Goal: Task Accomplishment & Management: Use online tool/utility

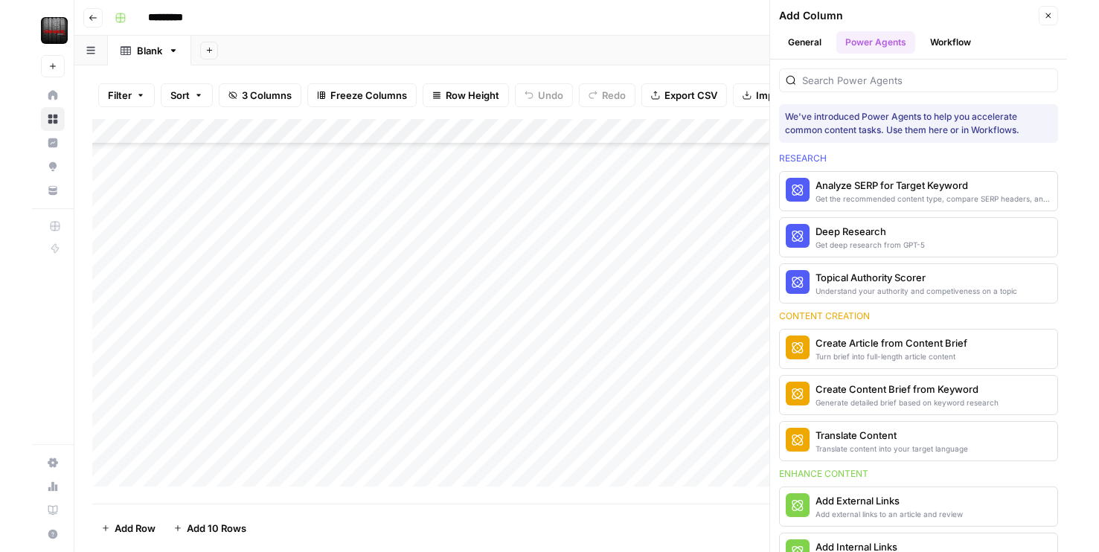
scroll to position [4011, 0]
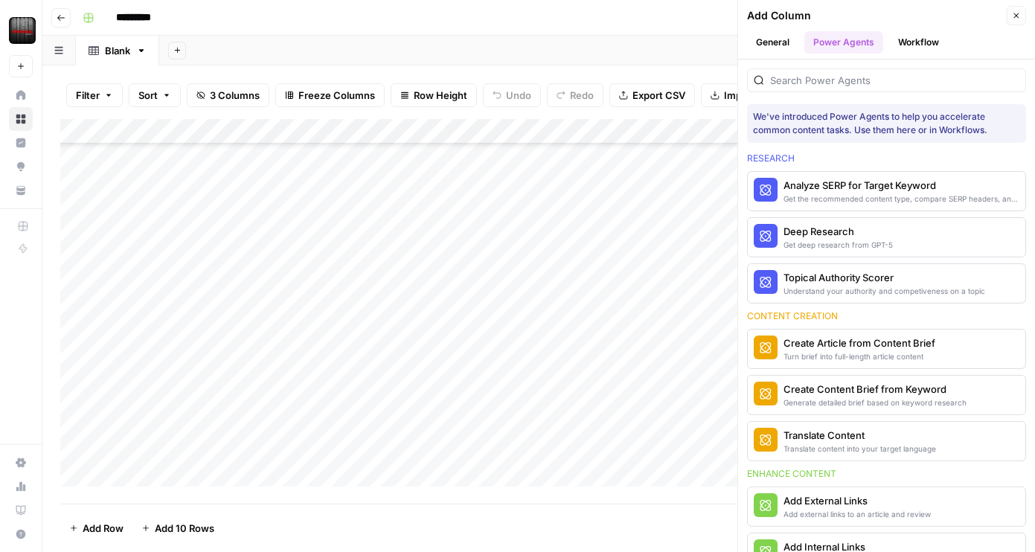
click at [1024, 15] on button "Close" at bounding box center [1016, 15] width 19 height 19
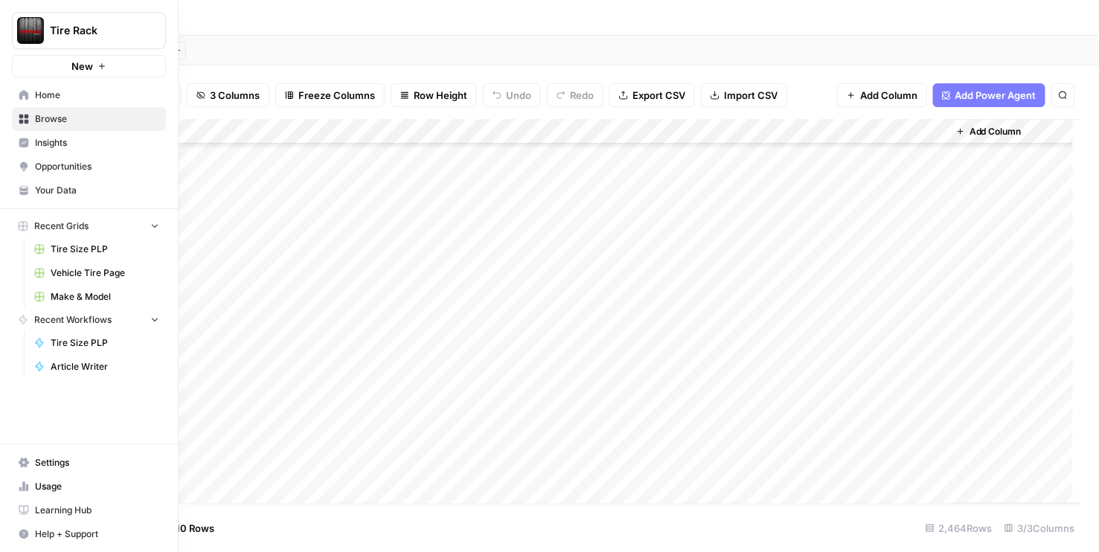
click at [65, 92] on span "Home" at bounding box center [97, 95] width 124 height 13
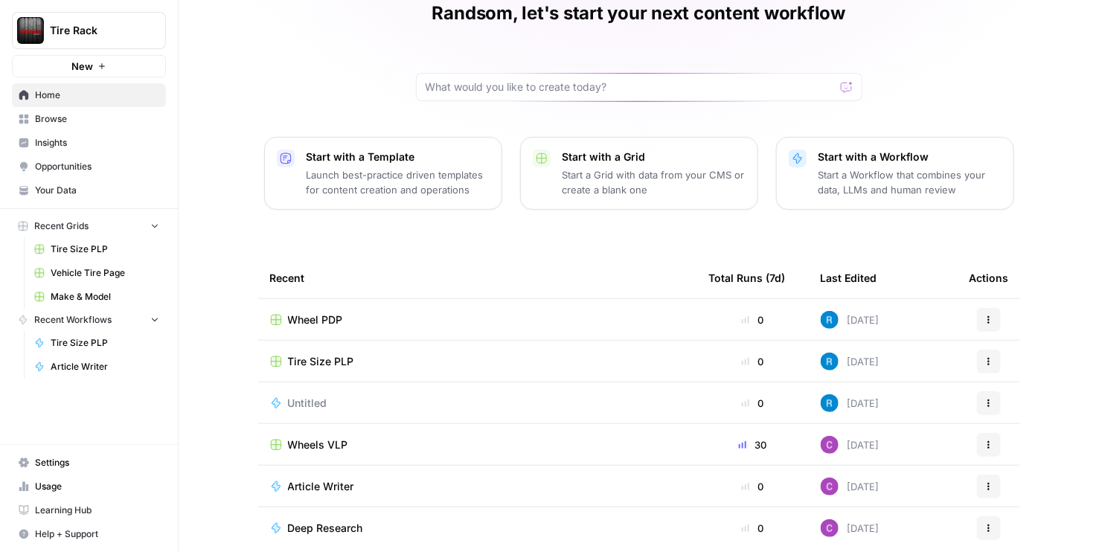
scroll to position [71, 0]
click at [993, 316] on button "Actions" at bounding box center [989, 319] width 24 height 24
click at [478, 232] on div "Randsom, let's start your next content workflow Start with a Template Launch be…" at bounding box center [639, 271] width 921 height 685
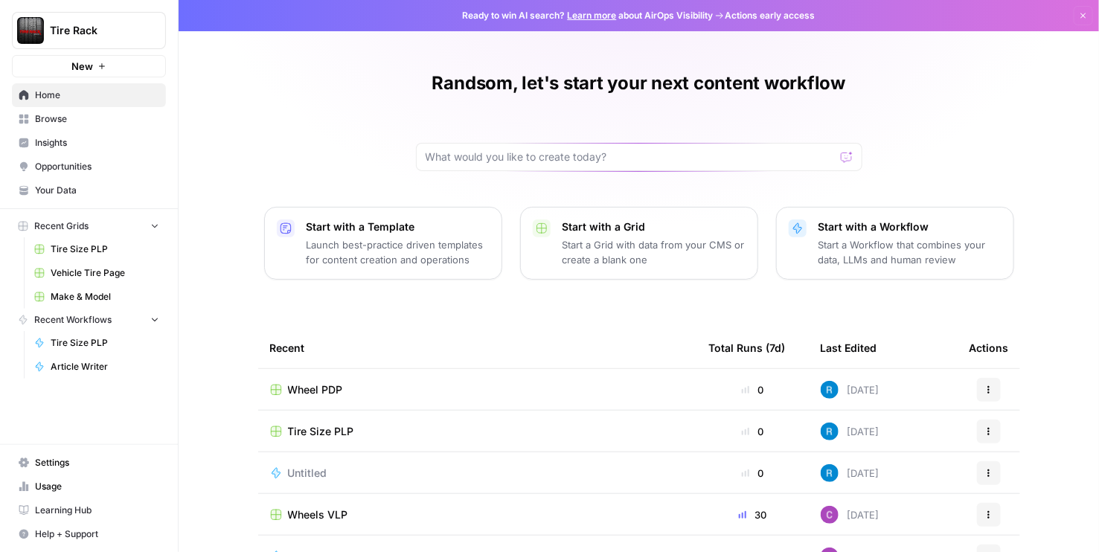
click at [304, 391] on span "Wheel PDP" at bounding box center [315, 390] width 55 height 15
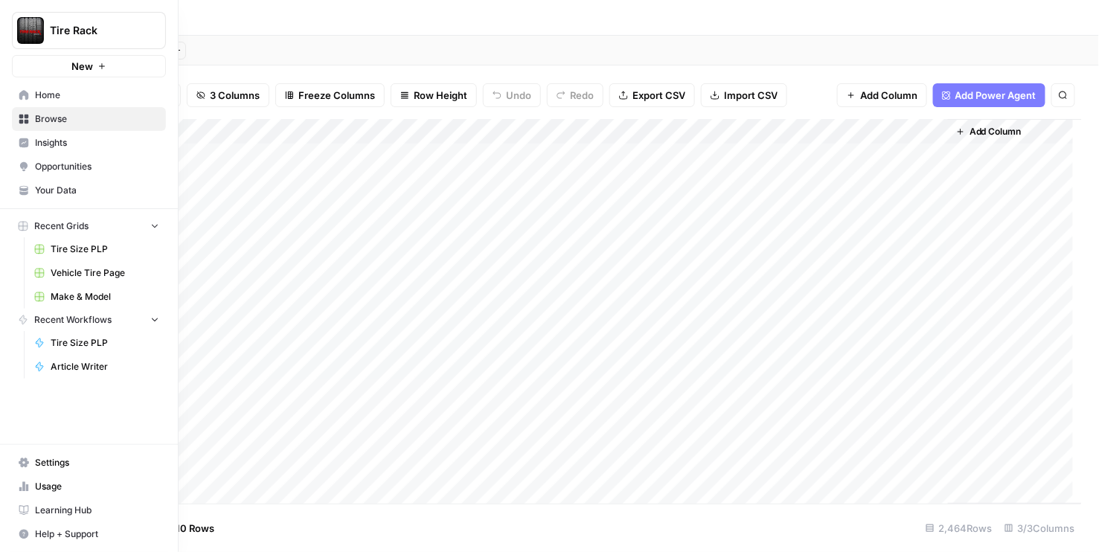
click at [30, 467] on link "Settings" at bounding box center [89, 463] width 154 height 24
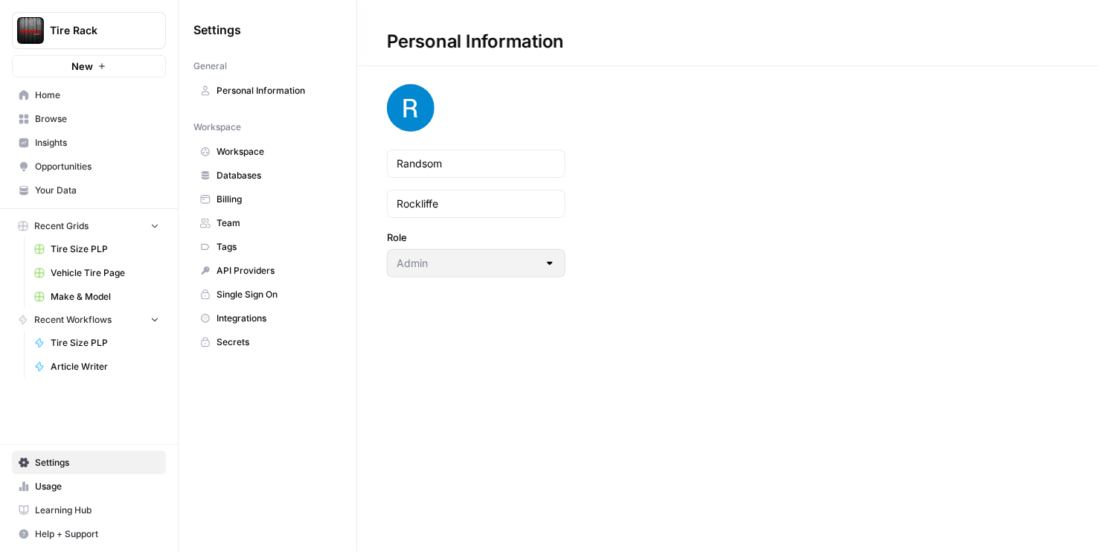
click at [47, 97] on span "Home" at bounding box center [97, 95] width 124 height 13
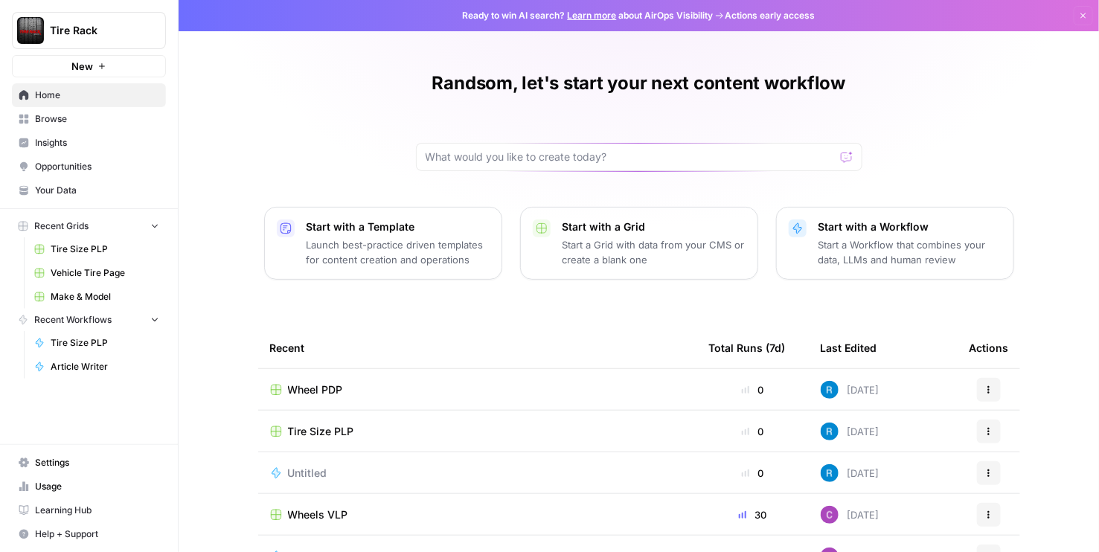
click at [319, 390] on span "Wheel PDP" at bounding box center [315, 390] width 55 height 15
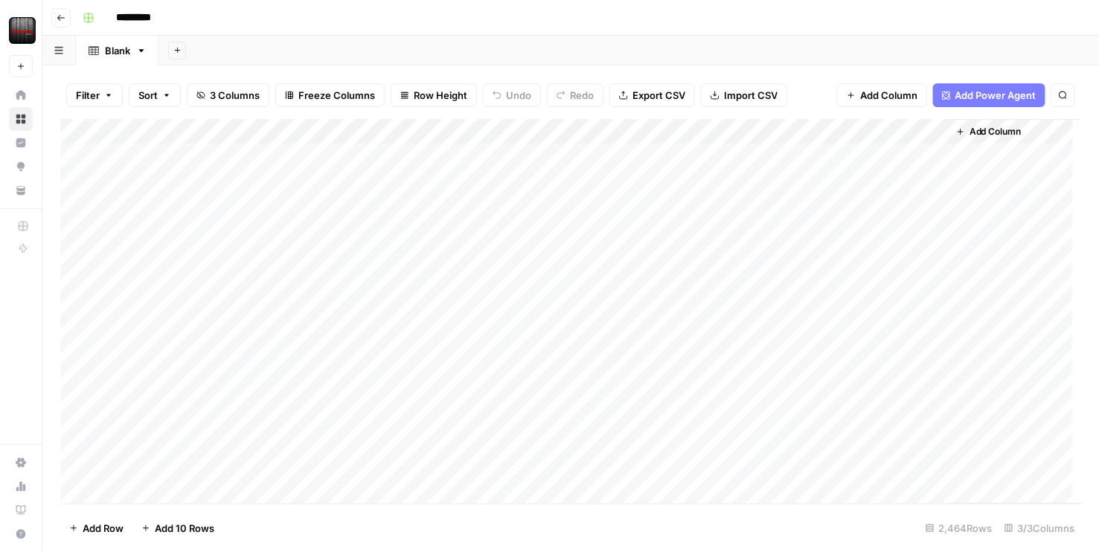
click at [1002, 96] on span "Add Power Agent" at bounding box center [996, 95] width 81 height 15
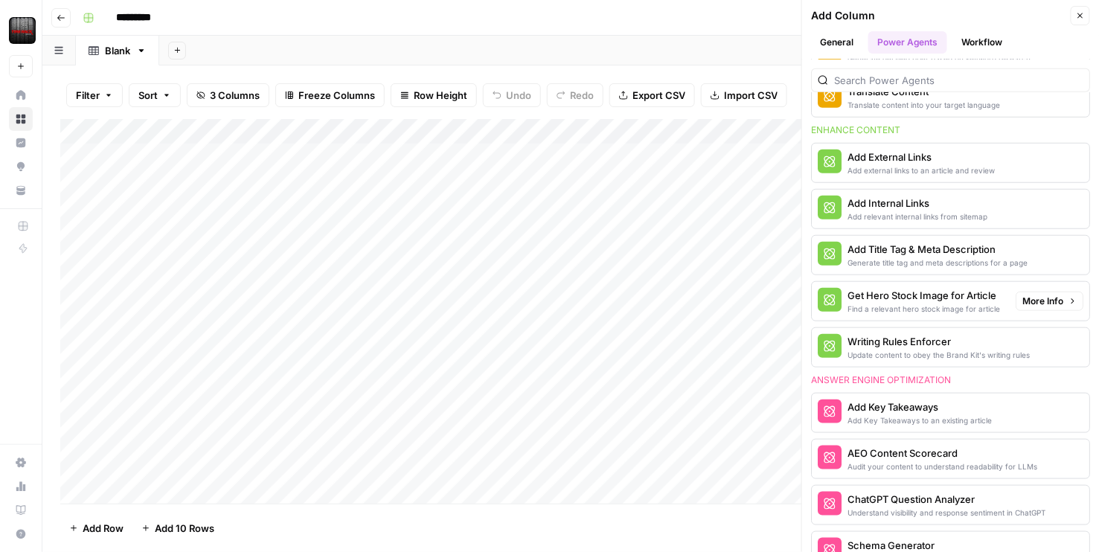
scroll to position [345, 0]
click at [1081, 7] on button "Close" at bounding box center [1080, 15] width 19 height 19
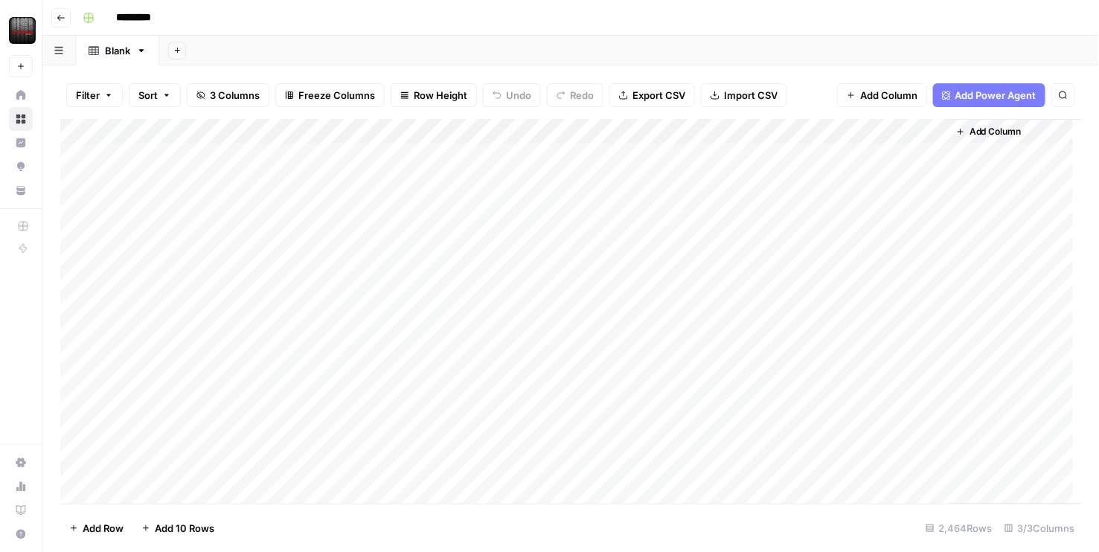
click at [743, 48] on div "Add Sheet" at bounding box center [629, 51] width 940 height 30
click at [63, 51] on icon "button" at bounding box center [58, 50] width 9 height 8
click at [286, 25] on div "*********" at bounding box center [581, 18] width 1008 height 24
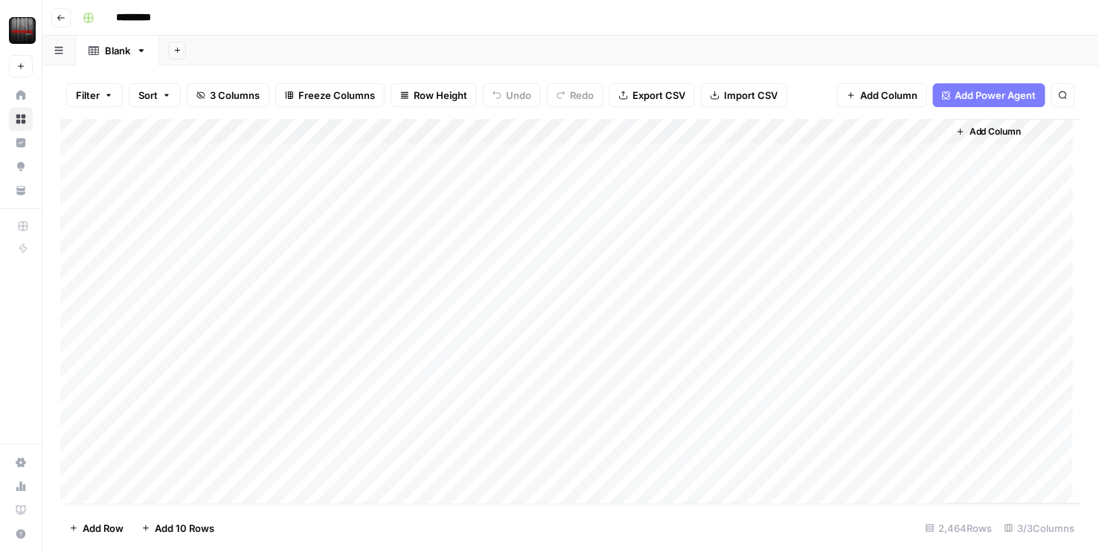
click at [285, 25] on div "*********" at bounding box center [581, 18] width 1008 height 24
click at [691, 20] on div "*********" at bounding box center [581, 18] width 1008 height 24
click at [676, 40] on div "Add Sheet" at bounding box center [629, 51] width 940 height 30
